Goal: Entertainment & Leisure: Consume media (video, audio)

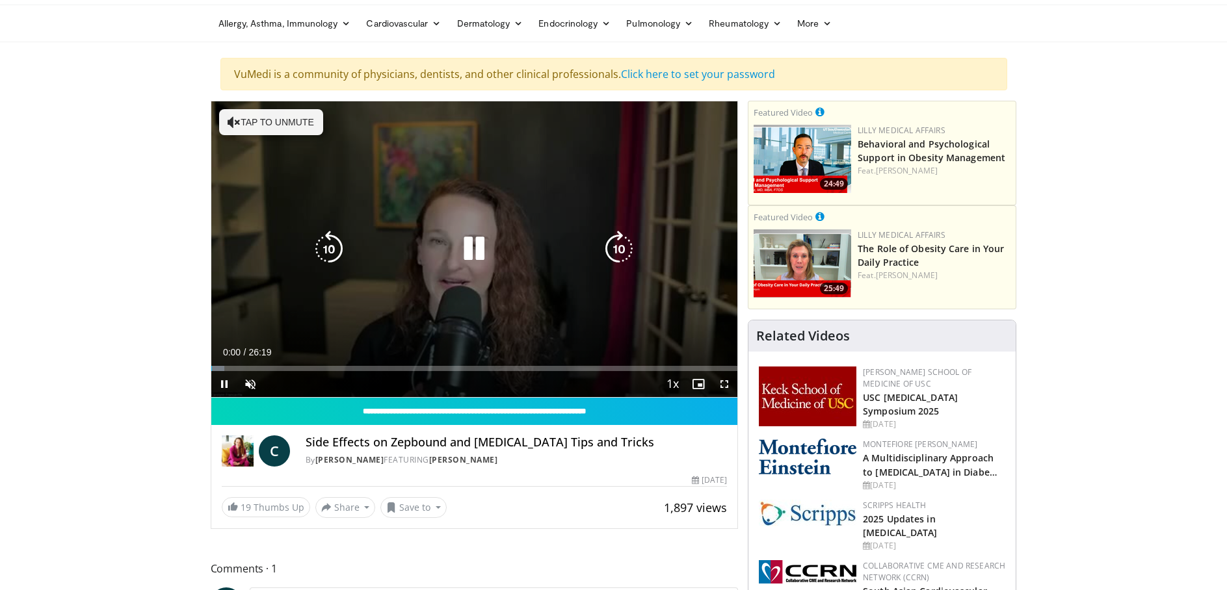
scroll to position [65, 0]
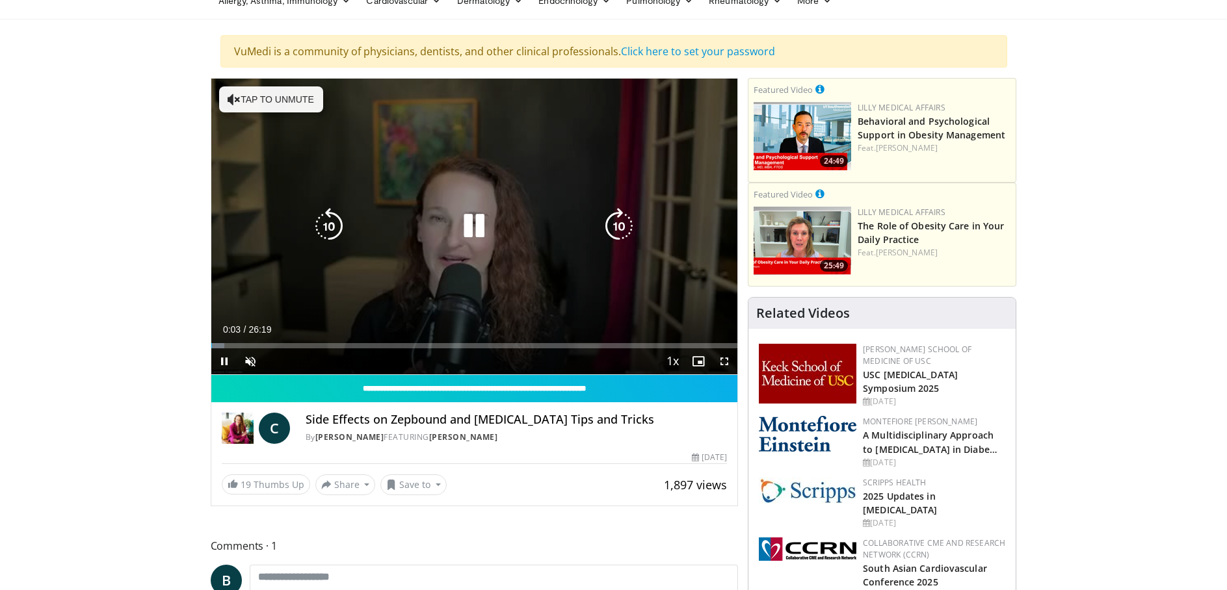
click at [273, 98] on button "Tap to unmute" at bounding box center [271, 99] width 104 height 26
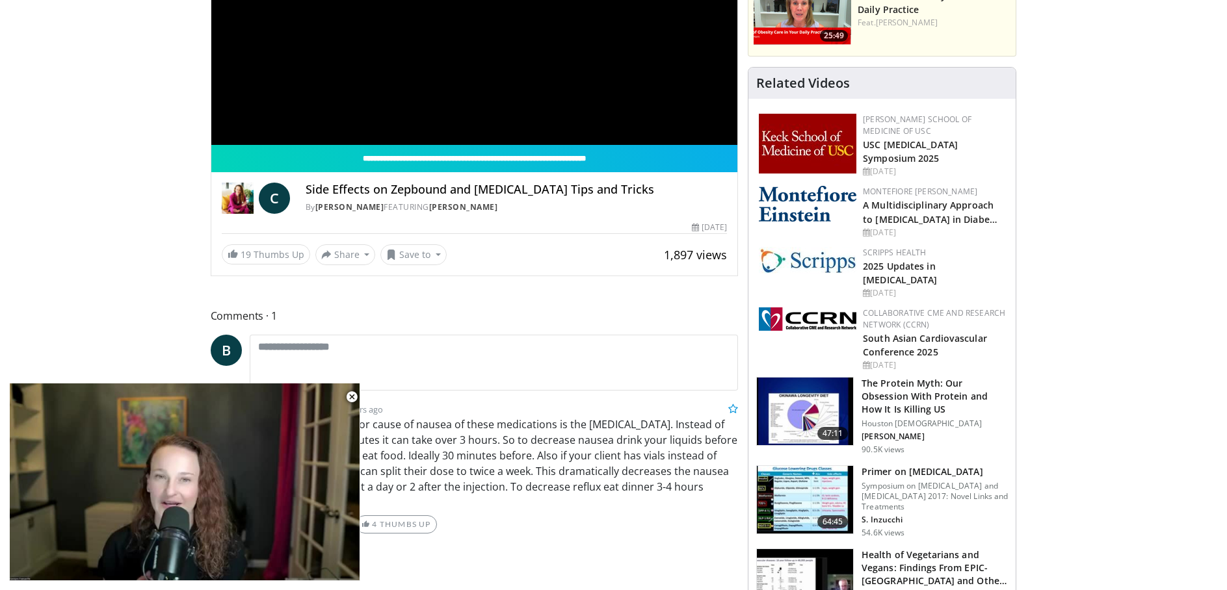
scroll to position [325, 0]
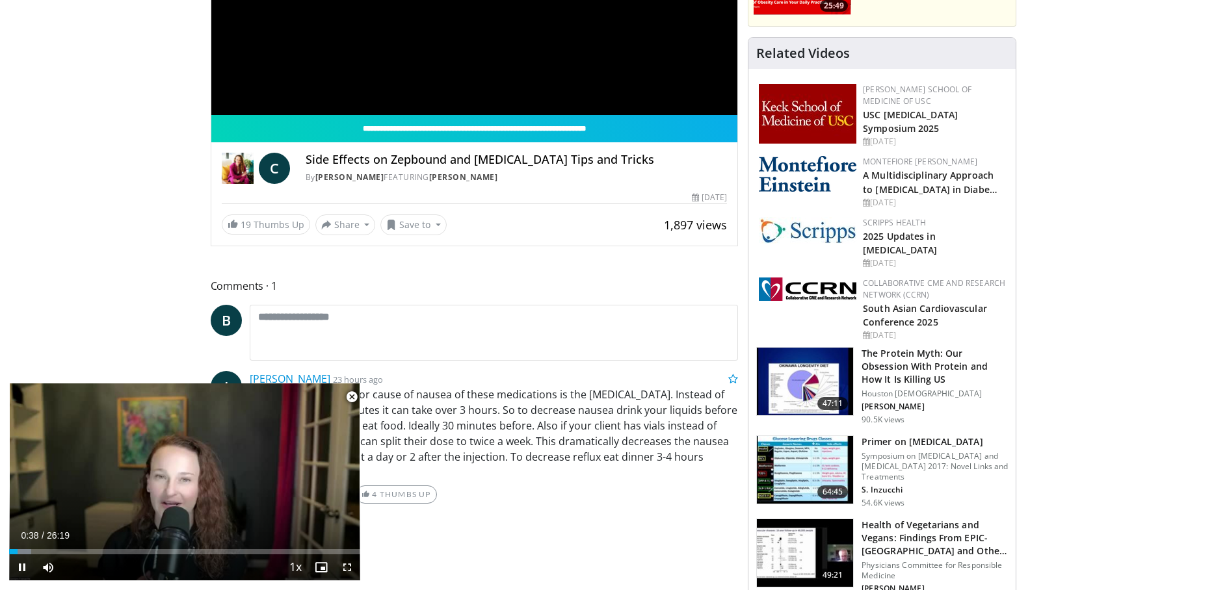
click at [352, 397] on span "Video Player" at bounding box center [352, 397] width 26 height 26
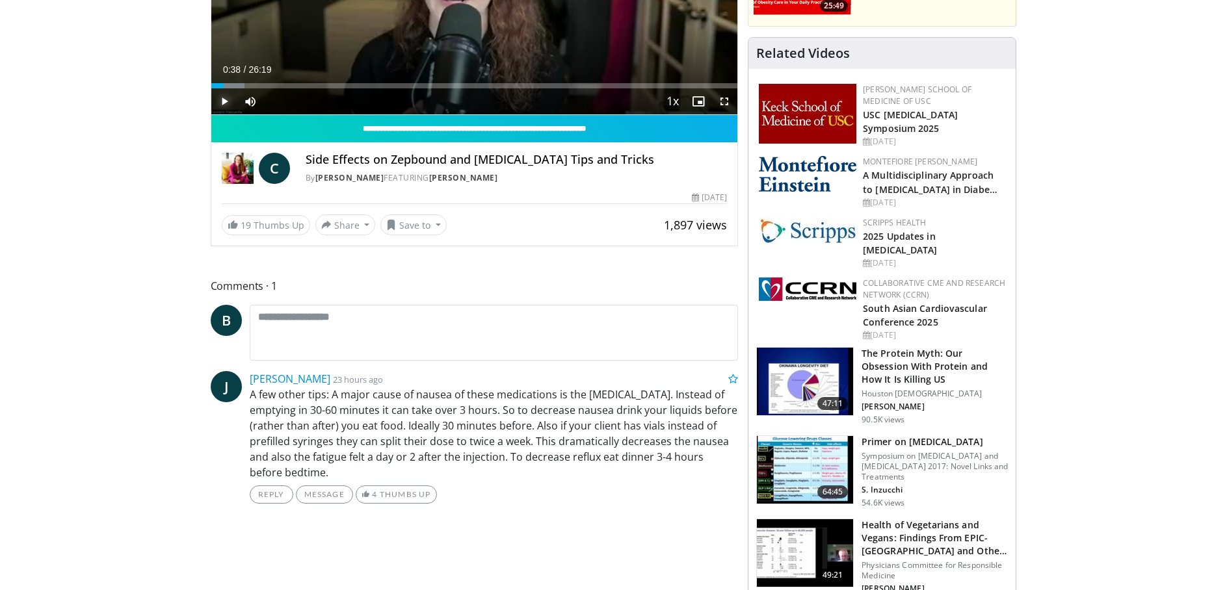
click at [224, 103] on span "Video Player" at bounding box center [224, 101] width 26 height 26
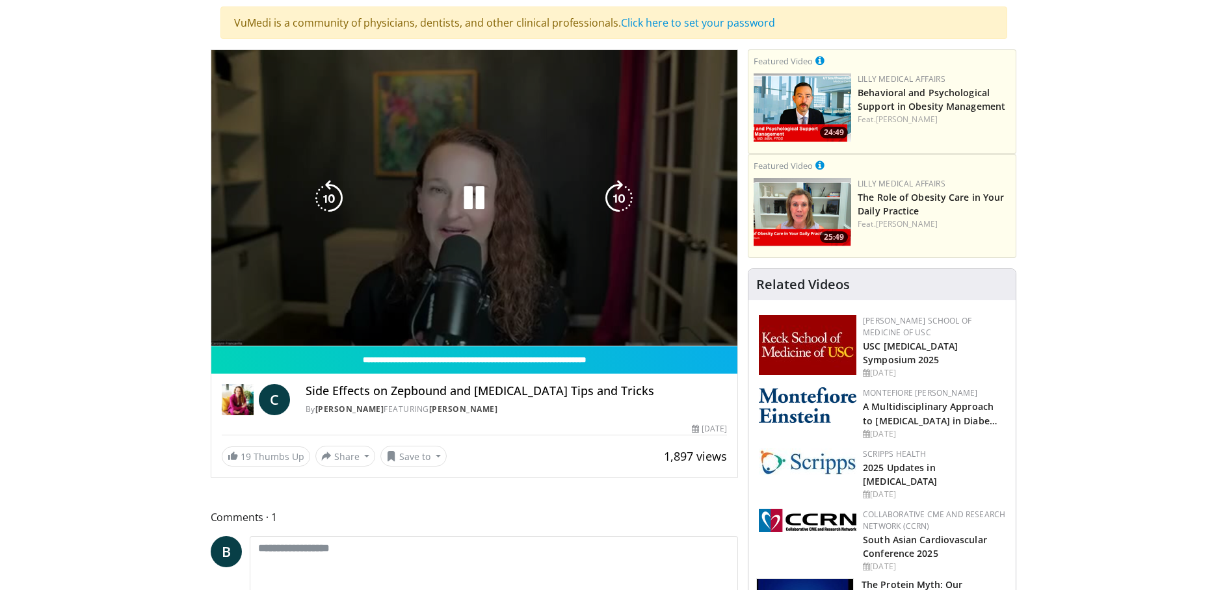
scroll to position [65, 0]
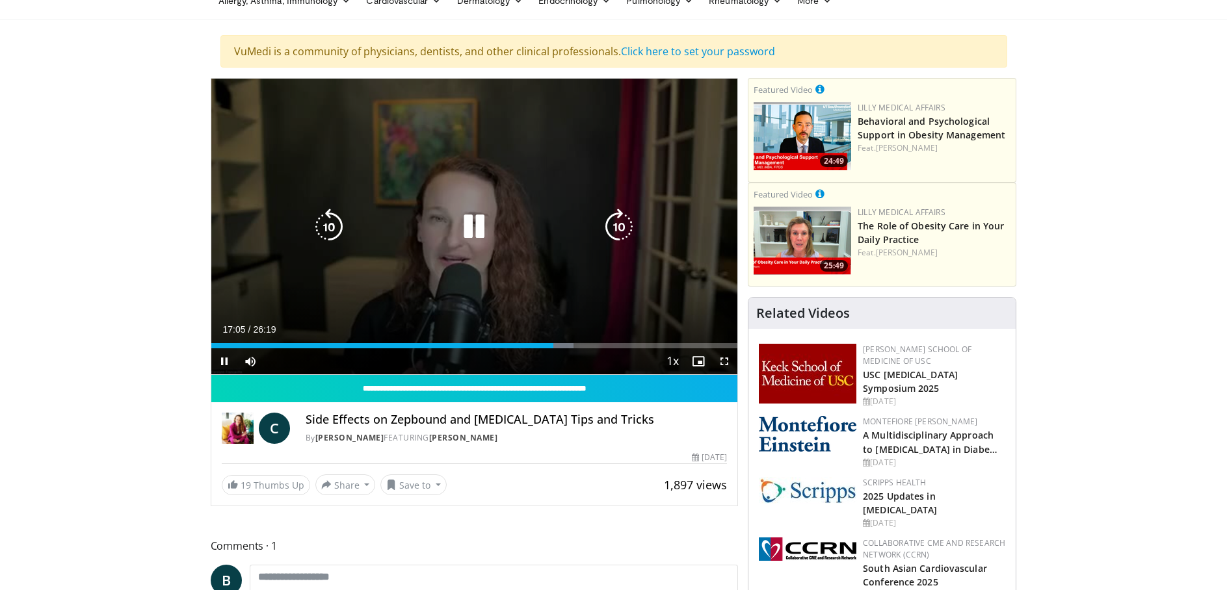
click at [272, 276] on div "10 seconds Tap to unmute" at bounding box center [474, 227] width 527 height 296
